Goal: Transaction & Acquisition: Purchase product/service

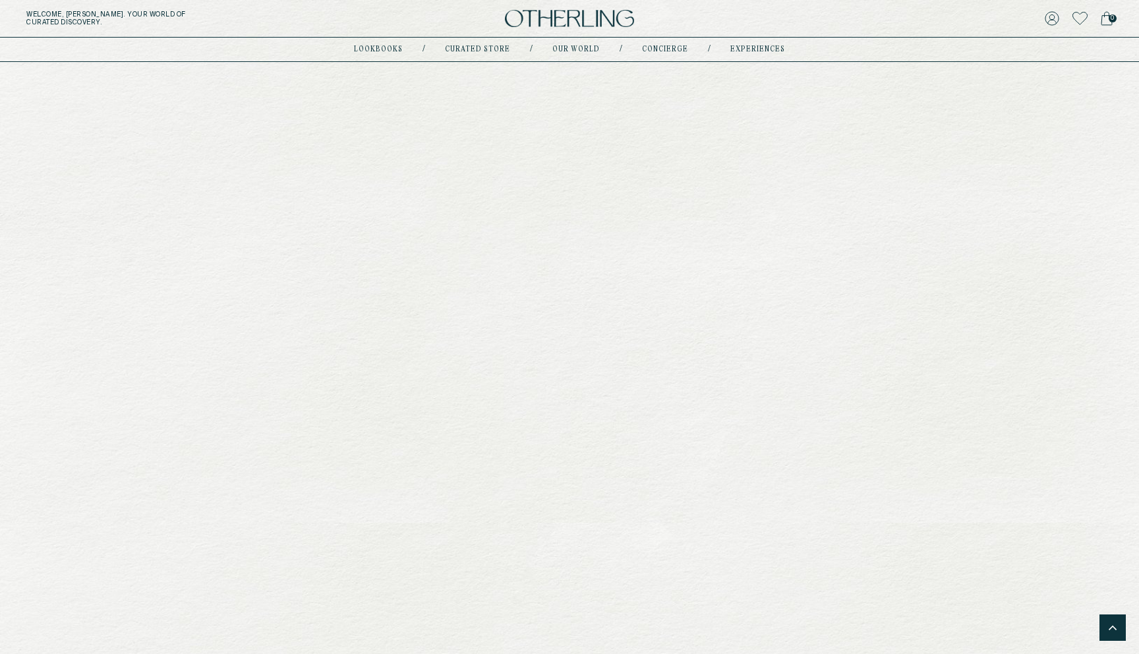
scroll to position [1702, 0]
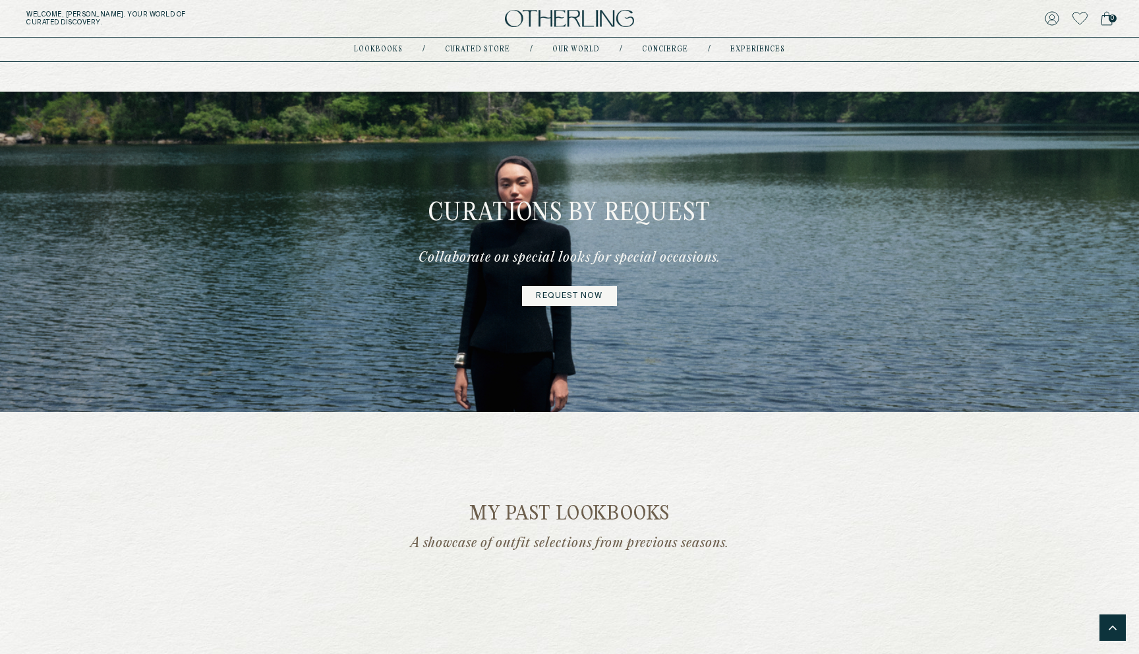
click at [576, 297] on link "Request now" at bounding box center [569, 296] width 94 height 20
